Goal: Task Accomplishment & Management: Complete application form

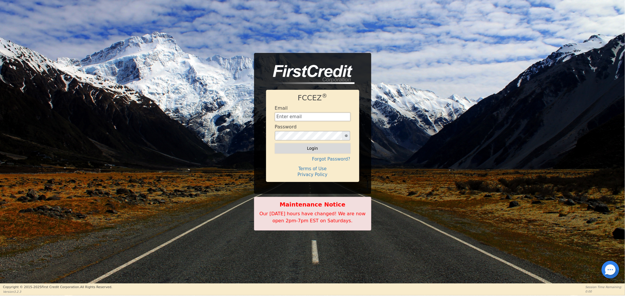
type input "[EMAIL_ADDRESS][DOMAIN_NAME]"
click at [299, 147] on button "Login" at bounding box center [313, 148] width 76 height 10
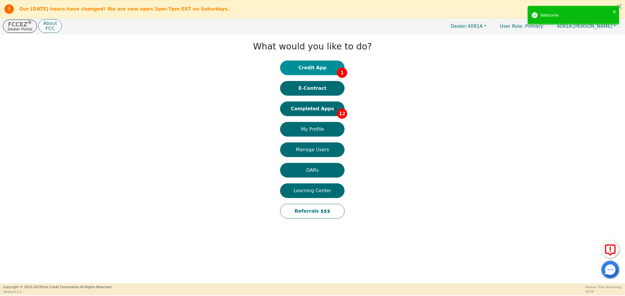
click at [293, 65] on button "Credit App 1" at bounding box center [312, 68] width 64 height 15
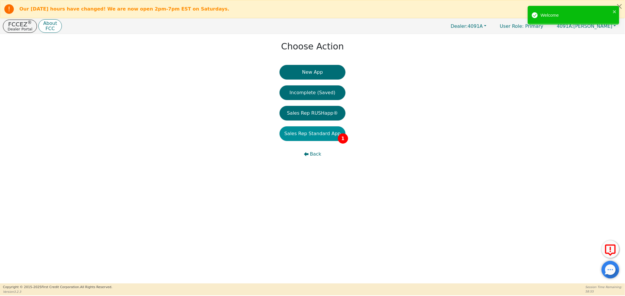
click at [309, 135] on button "Sales Rep Standard App 1" at bounding box center [312, 133] width 66 height 15
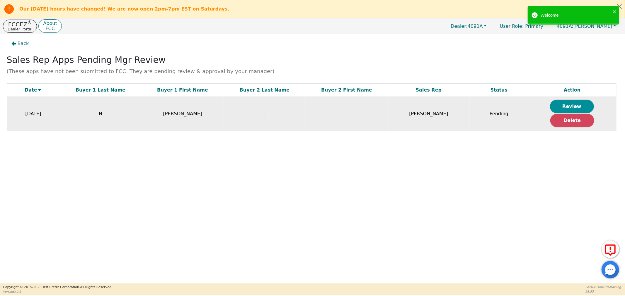
click at [562, 104] on button "Review" at bounding box center [572, 106] width 44 height 13
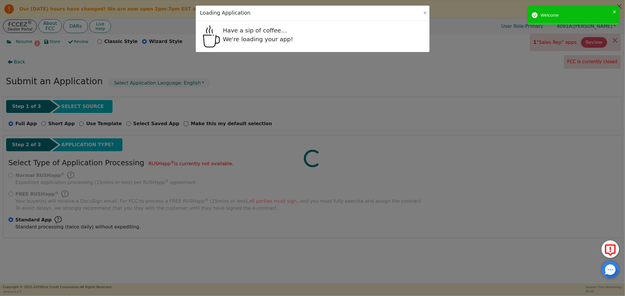
radio input "true"
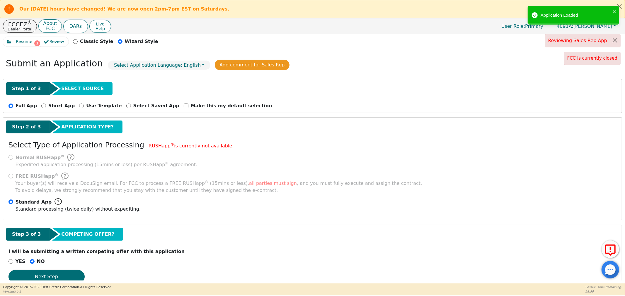
scroll to position [33, 0]
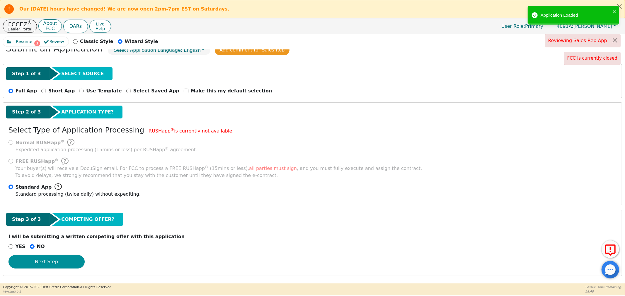
click at [54, 263] on button "Next Step" at bounding box center [46, 261] width 76 height 13
select select "FL"
select select "n"
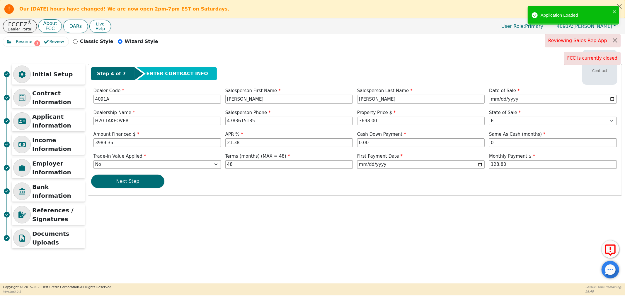
scroll to position [0, 0]
click at [138, 188] on button "Next Step" at bounding box center [127, 181] width 73 height 13
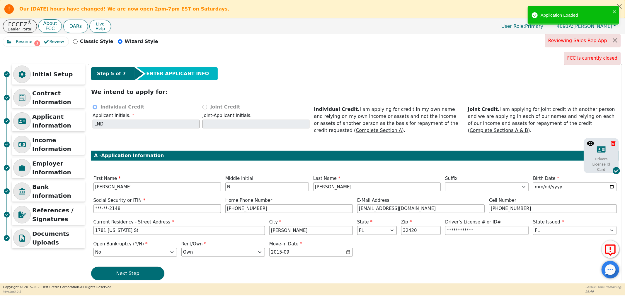
scroll to position [12, 0]
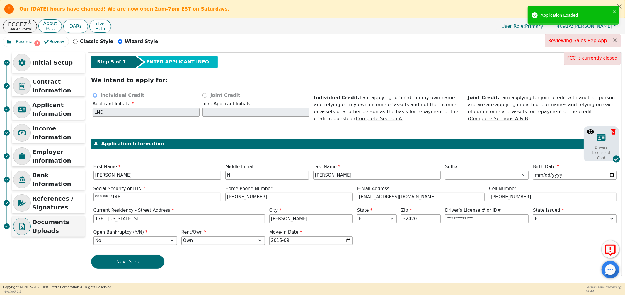
click at [58, 220] on p "Documents Uploads" at bounding box center [57, 227] width 51 height 18
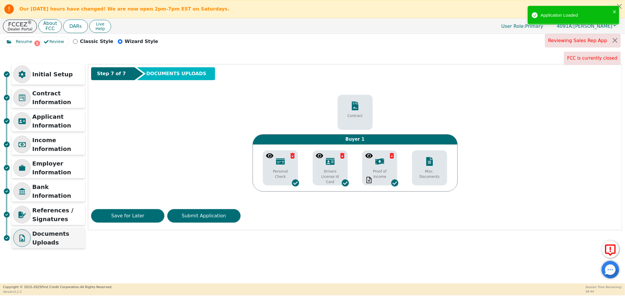
scroll to position [0, 0]
click at [270, 158] on icon at bounding box center [269, 155] width 7 height 7
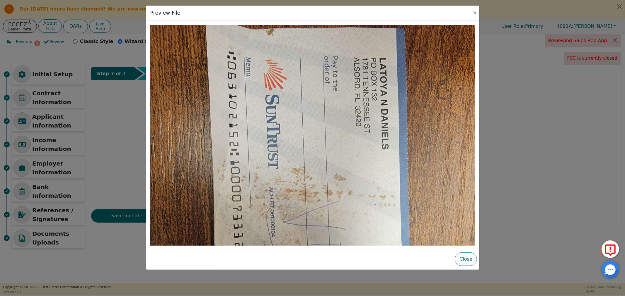
click at [472, 261] on button "Close" at bounding box center [465, 259] width 22 height 13
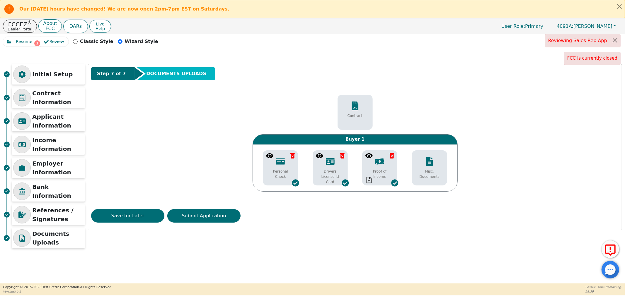
click at [318, 158] on icon at bounding box center [319, 155] width 7 height 5
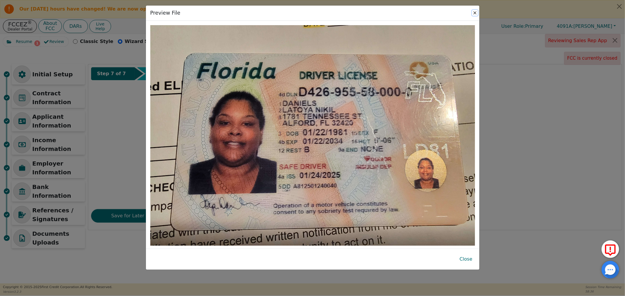
click at [475, 13] on button "Close" at bounding box center [475, 13] width 6 height 6
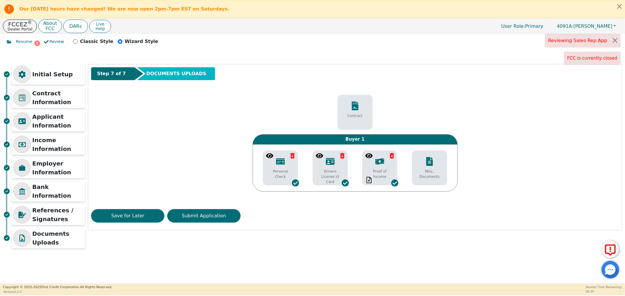
click at [370, 156] on icon at bounding box center [368, 155] width 7 height 7
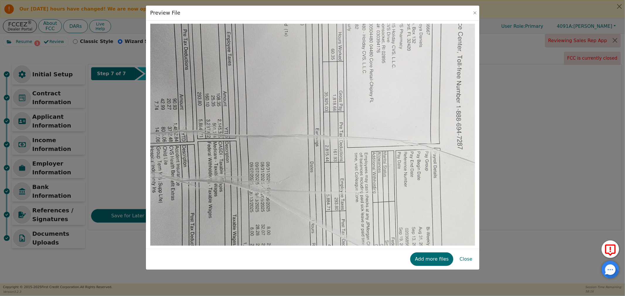
scroll to position [130, 0]
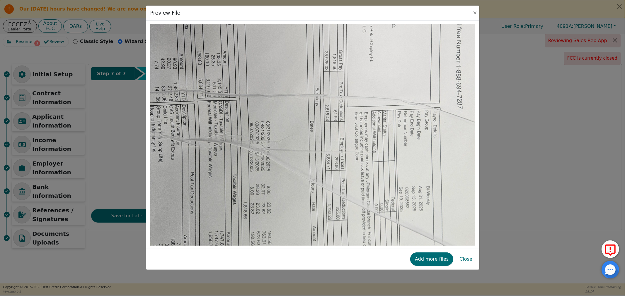
click at [562, 150] on div "Preview File Add more files Close" at bounding box center [312, 148] width 625 height 296
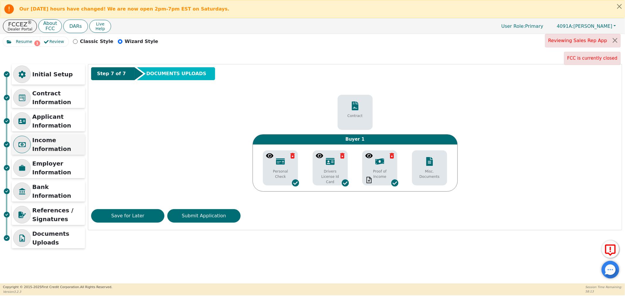
click at [36, 142] on p "Income Information" at bounding box center [57, 145] width 51 height 18
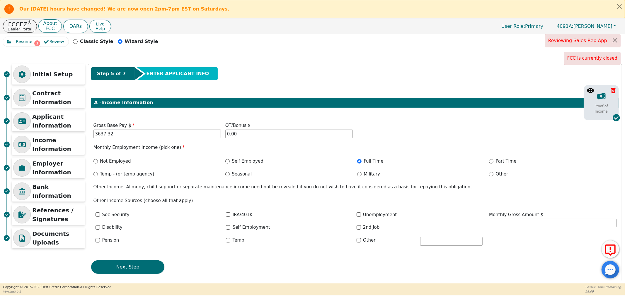
click at [586, 91] on icon at bounding box center [589, 90] width 7 height 5
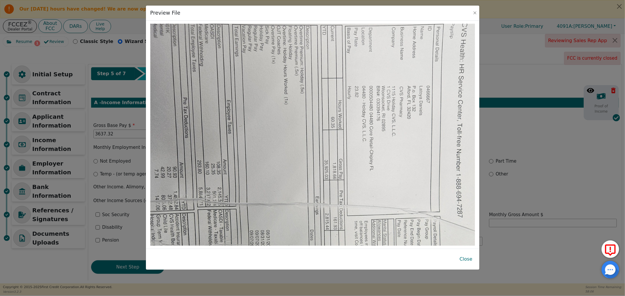
scroll to position [32, 0]
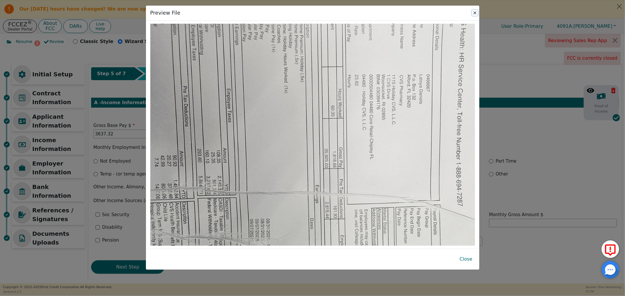
click at [473, 11] on button "Close" at bounding box center [475, 13] width 6 height 6
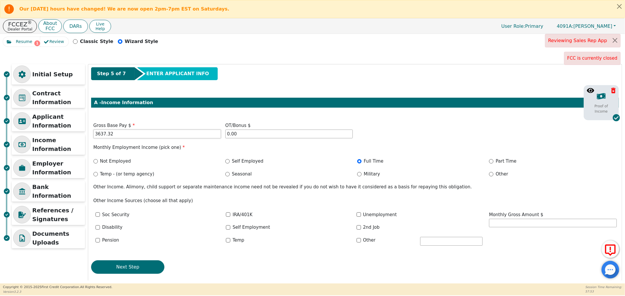
drag, startPoint x: 114, startPoint y: 137, endPoint x: 112, endPoint y: 136, distance: 3.0
click at [112, 136] on input "3637.32" at bounding box center [156, 134] width 127 height 9
click at [588, 93] on icon at bounding box center [589, 90] width 7 height 5
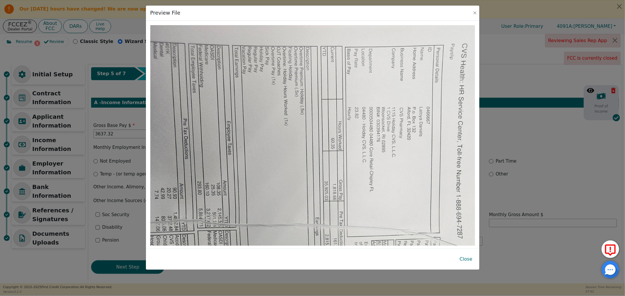
click at [526, 73] on div "Preview File Close" at bounding box center [312, 148] width 625 height 296
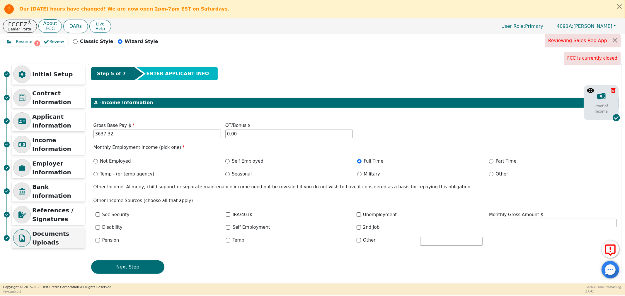
click at [73, 239] on p "Documents Uploads" at bounding box center [57, 239] width 51 height 18
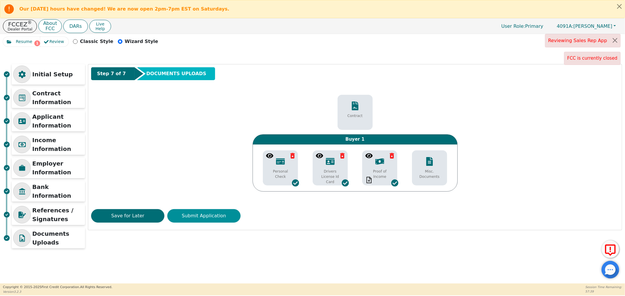
click at [191, 214] on button "Submit Application" at bounding box center [203, 215] width 73 height 13
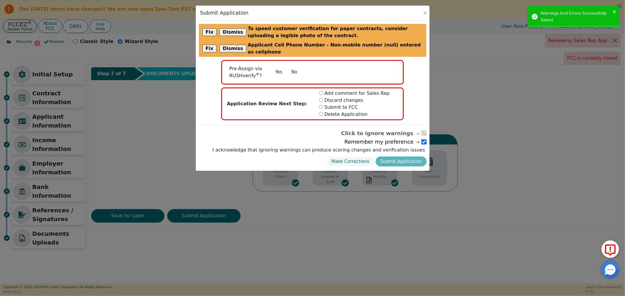
drag, startPoint x: 291, startPoint y: 65, endPoint x: 300, endPoint y: 77, distance: 14.3
click at [292, 67] on button "No" at bounding box center [294, 72] width 15 height 10
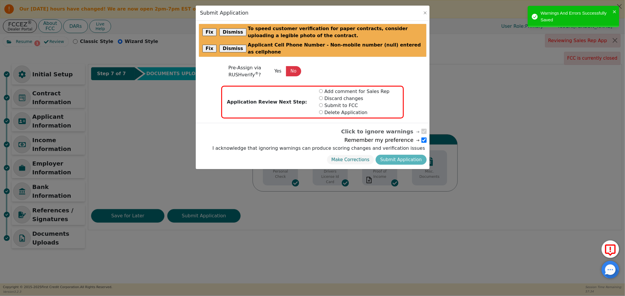
click at [321, 103] on input "radio" at bounding box center [321, 105] width 4 height 4
radio input "true"
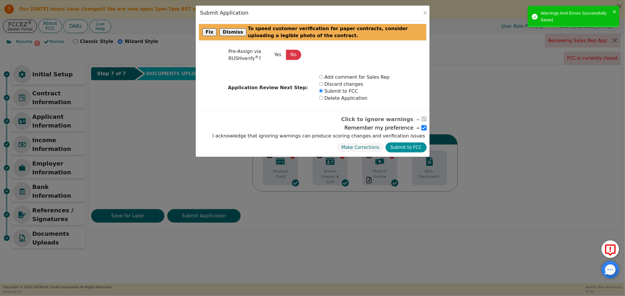
click at [405, 150] on button "Submit to FCC" at bounding box center [405, 148] width 41 height 10
